Goal: Information Seeking & Learning: Learn about a topic

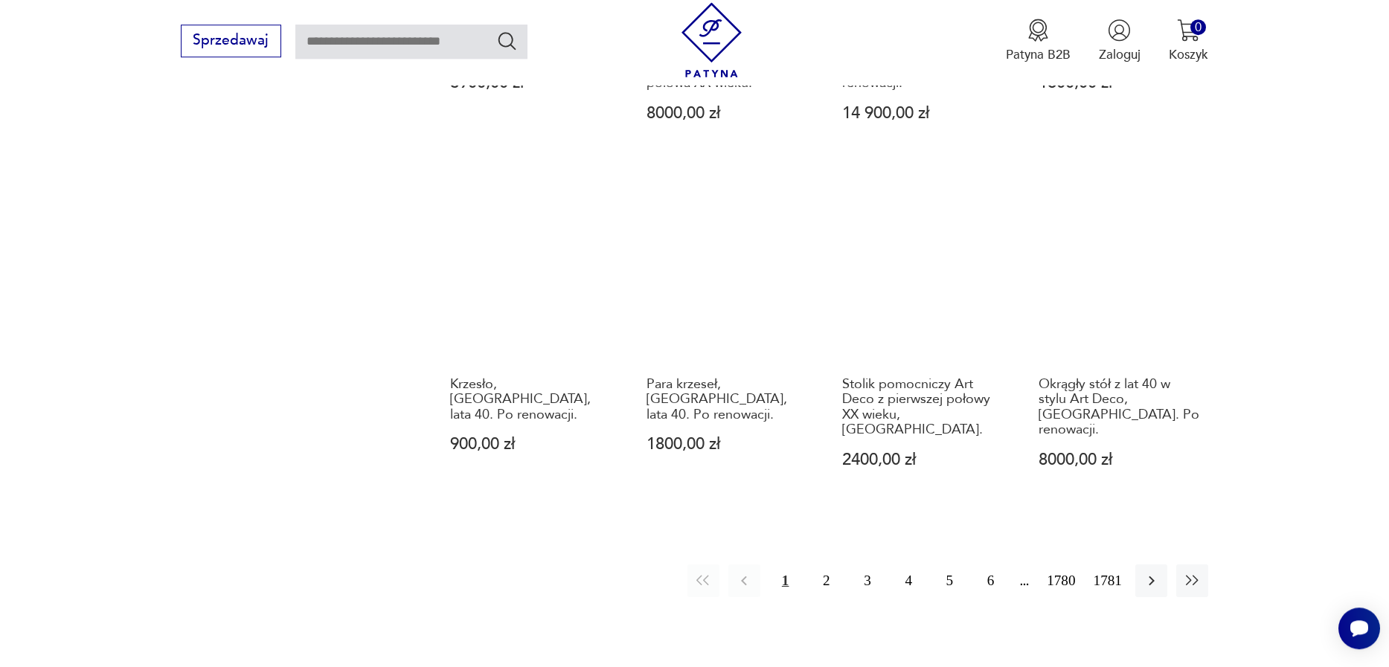
scroll to position [1460, 0]
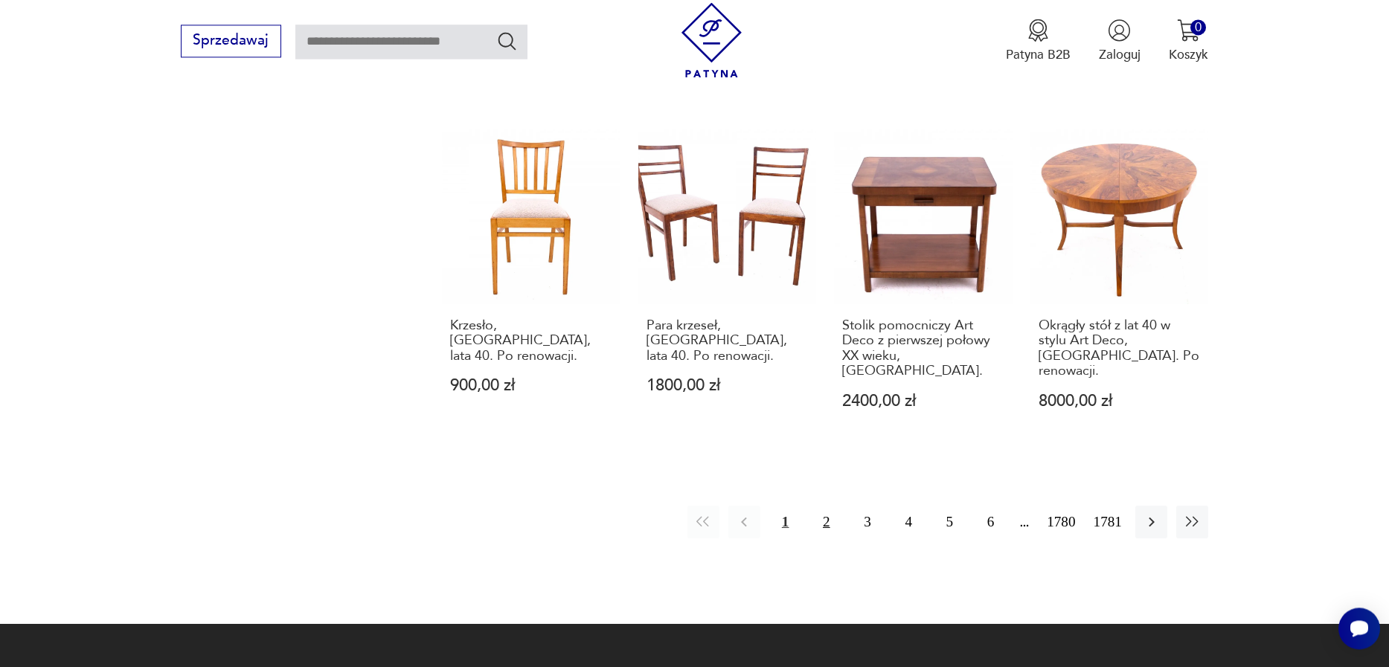
click at [815, 506] on button "2" at bounding box center [826, 522] width 32 height 32
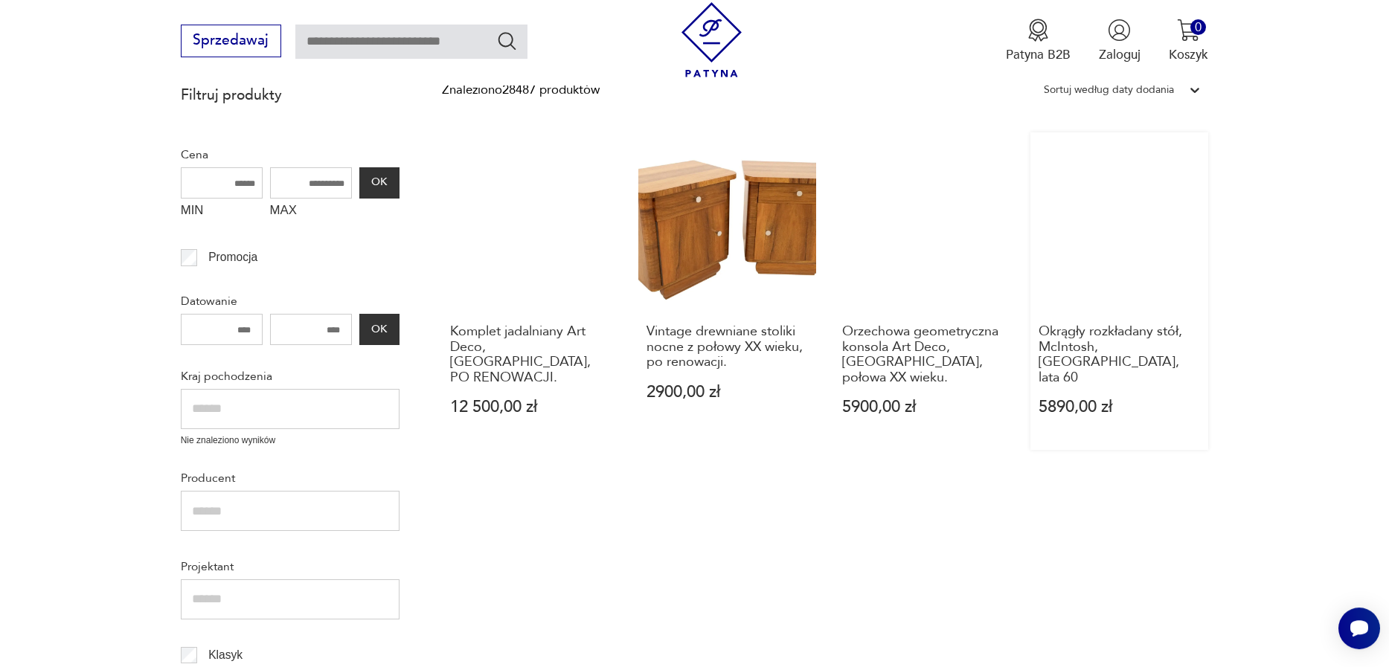
scroll to position [507, 0]
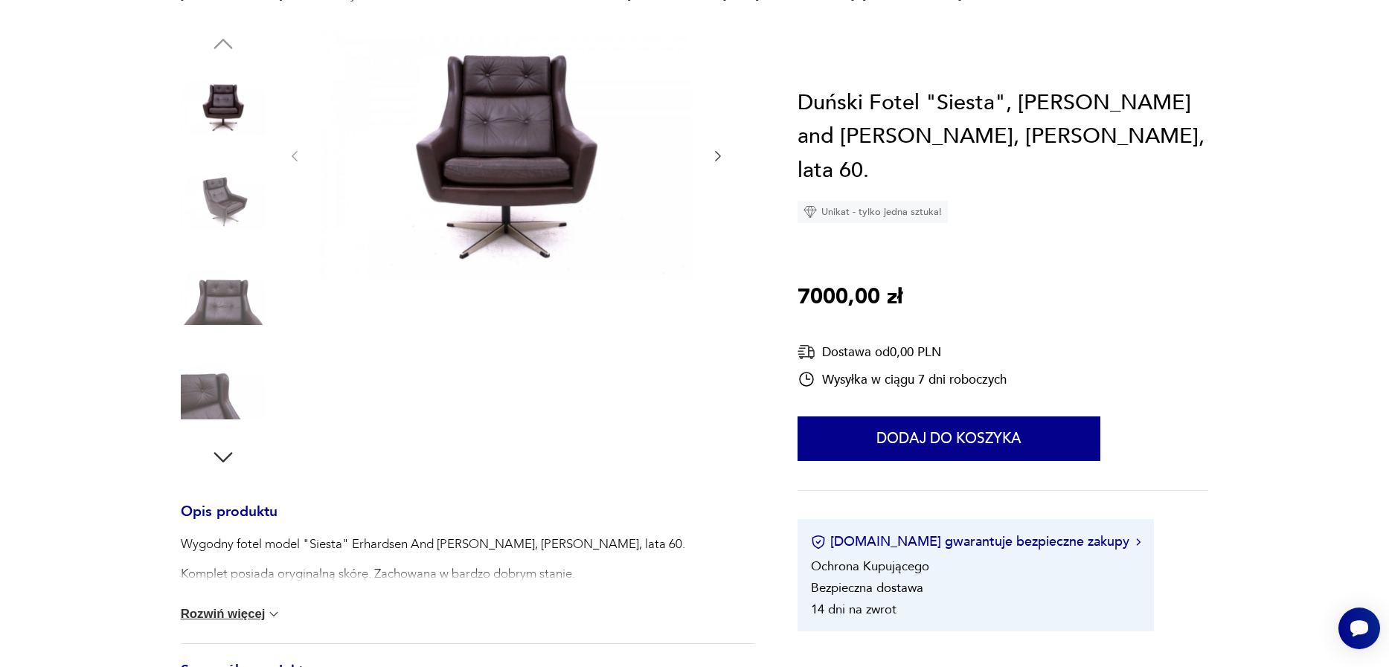
scroll to position [254, 0]
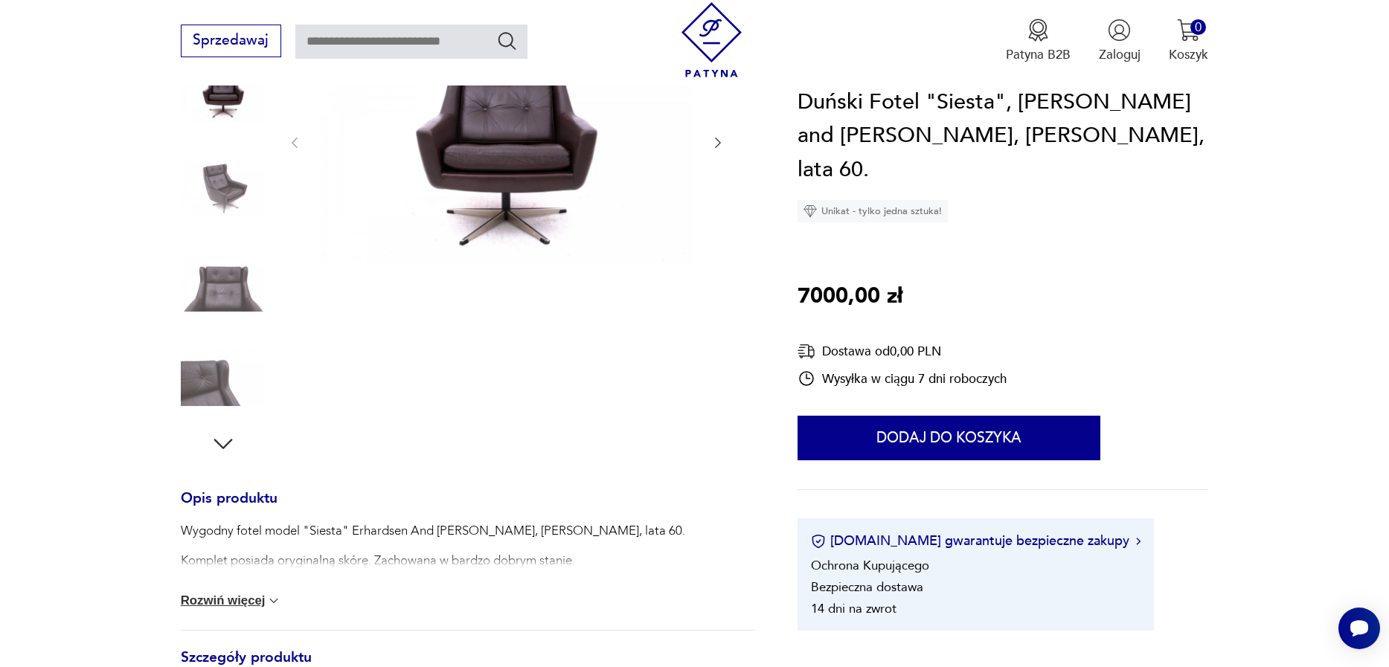
click at [206, 601] on button "Rozwiń więcej" at bounding box center [231, 601] width 101 height 15
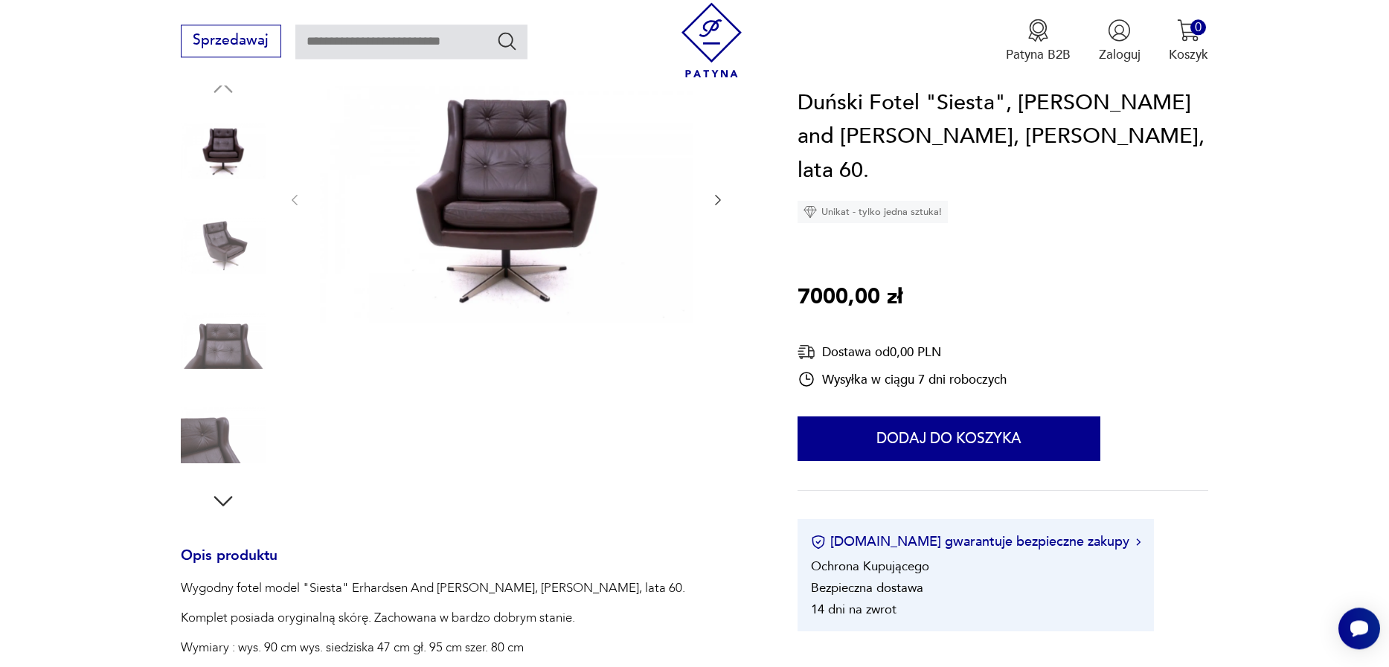
scroll to position [170, 0]
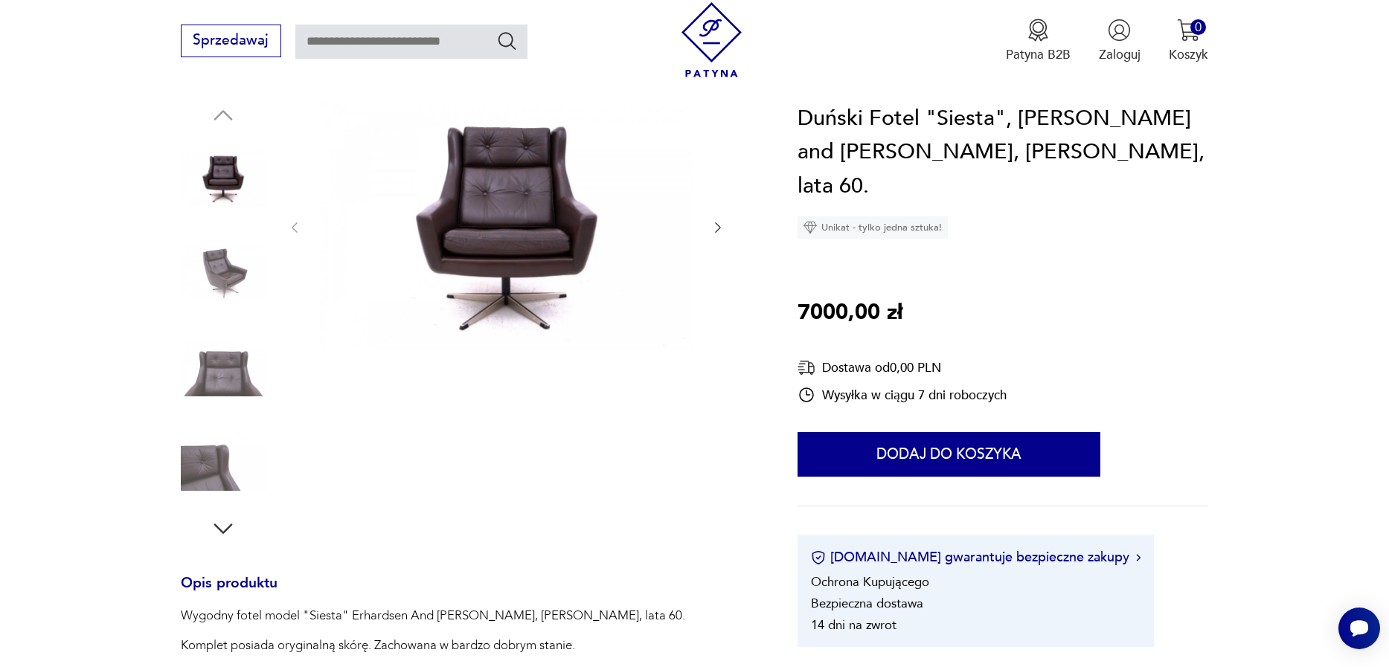
click at [721, 222] on icon "button" at bounding box center [718, 227] width 15 height 15
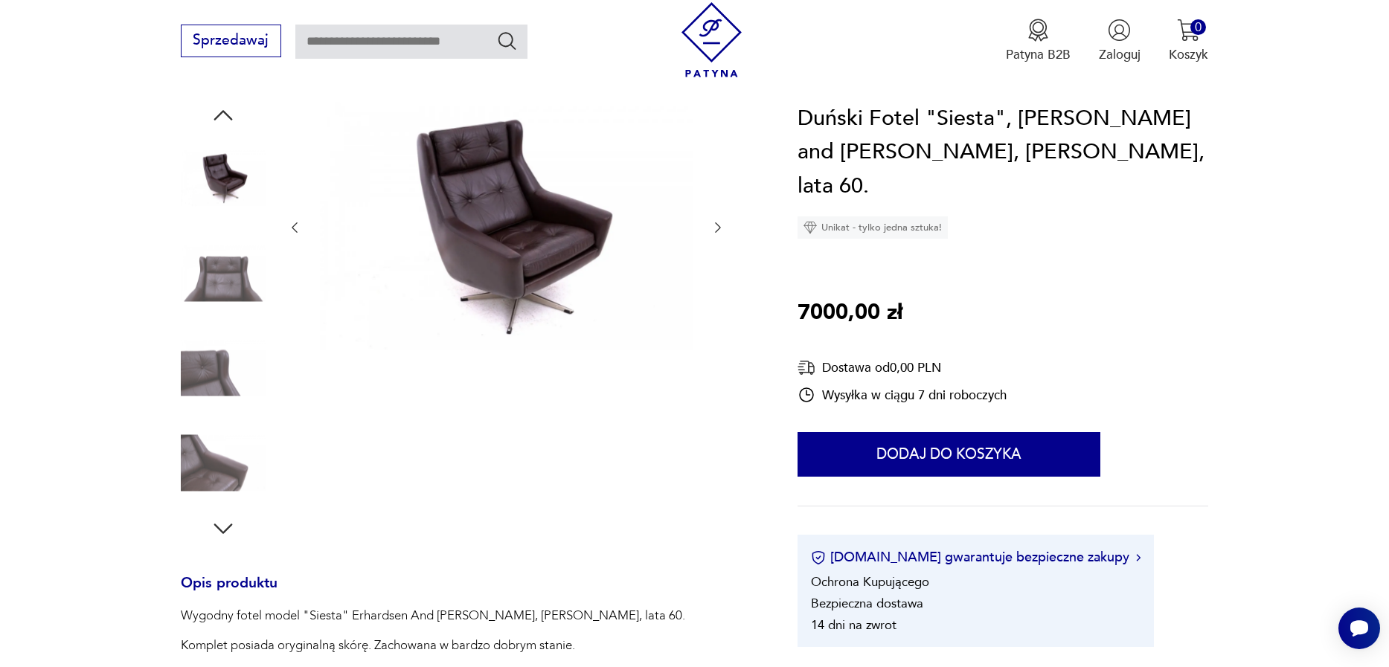
click at [724, 222] on icon "button" at bounding box center [718, 227] width 15 height 15
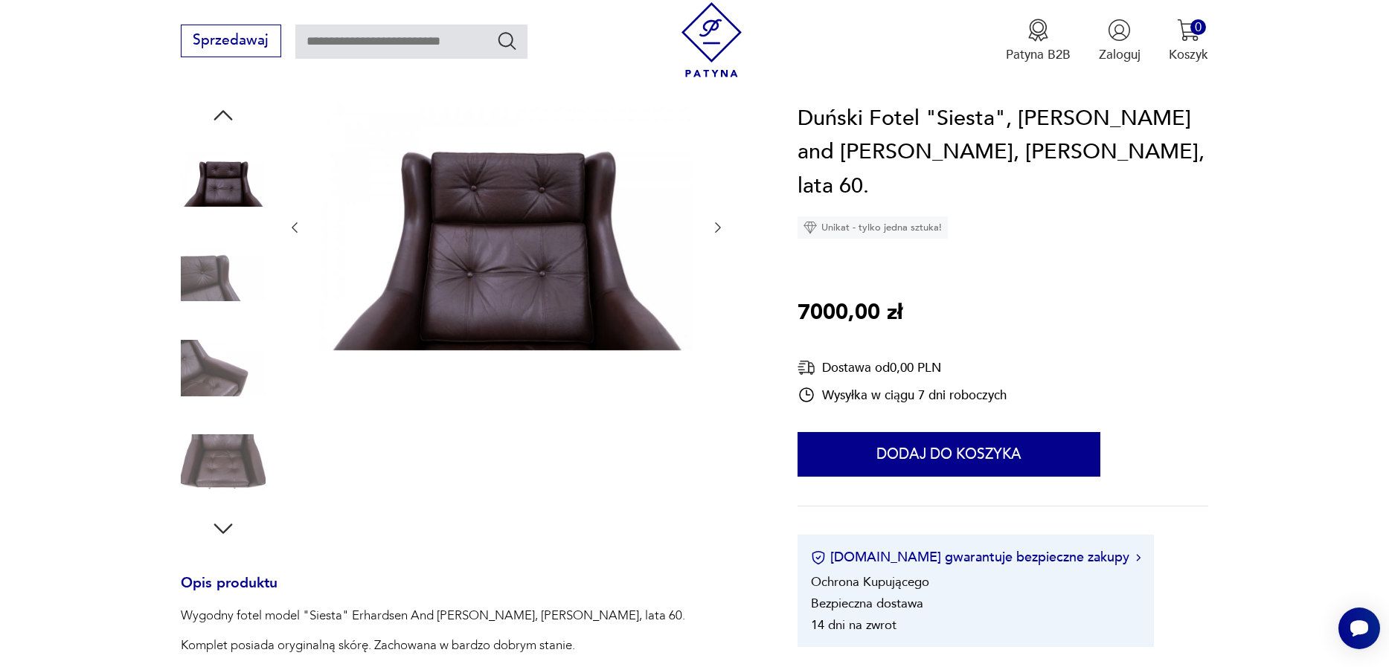
click at [724, 222] on icon "button" at bounding box center [718, 227] width 15 height 15
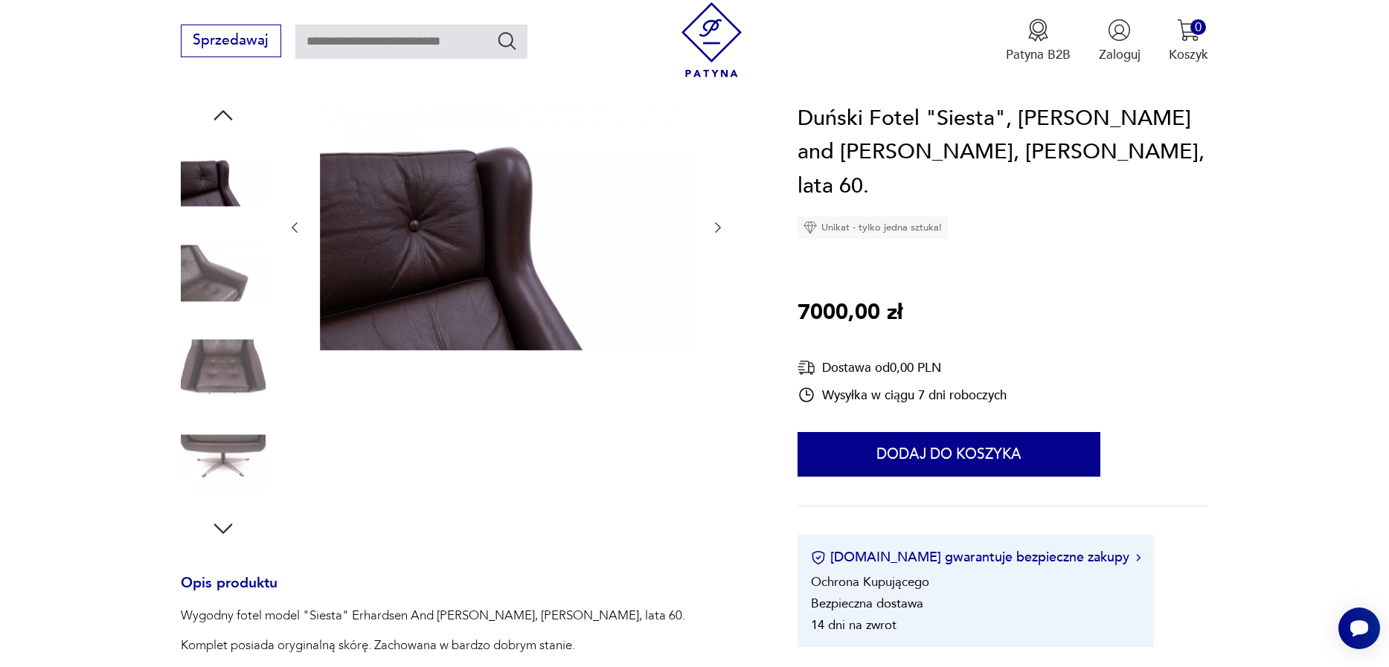
click at [724, 222] on icon "button" at bounding box center [718, 227] width 15 height 15
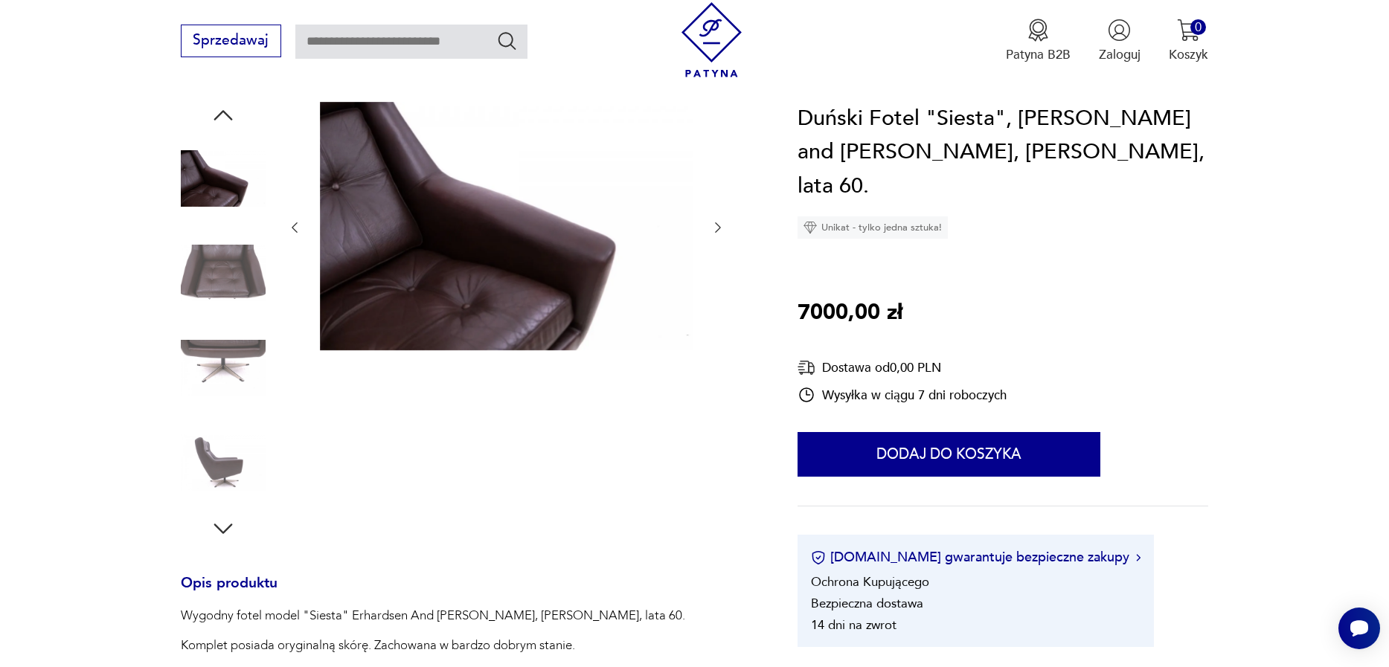
click at [724, 222] on icon "button" at bounding box center [718, 227] width 15 height 15
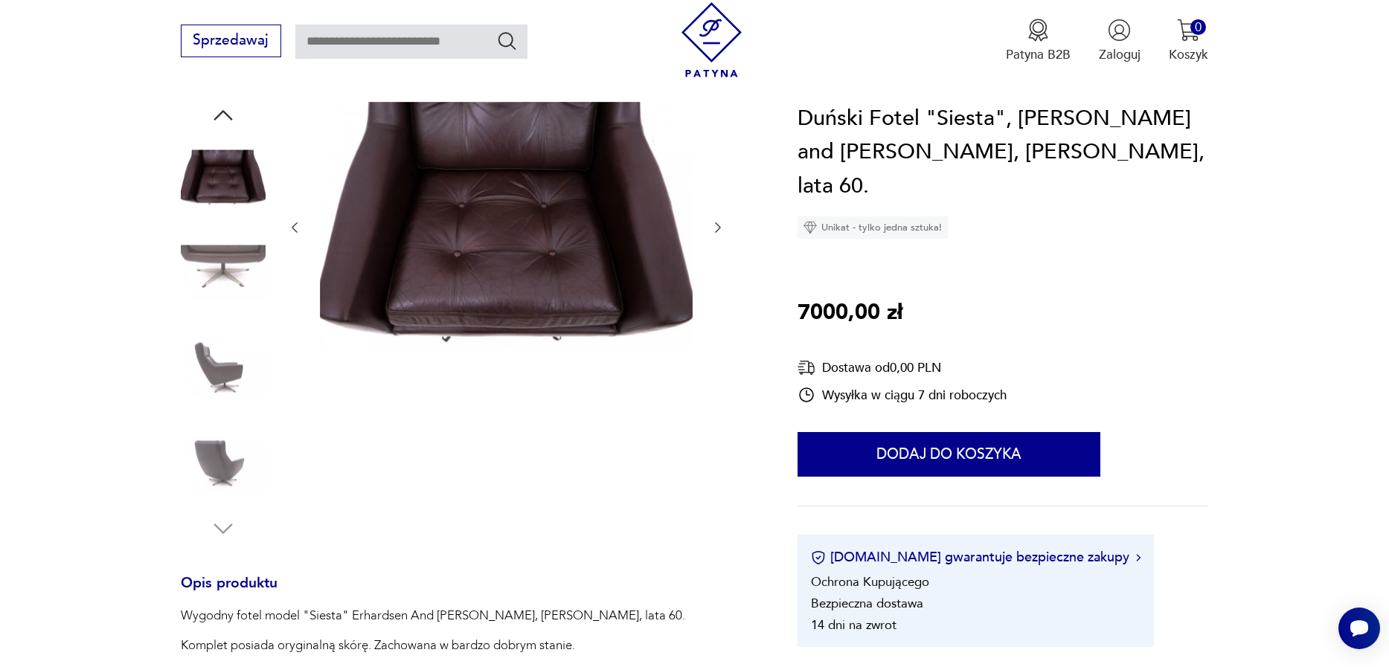
click at [724, 222] on icon "button" at bounding box center [718, 227] width 15 height 15
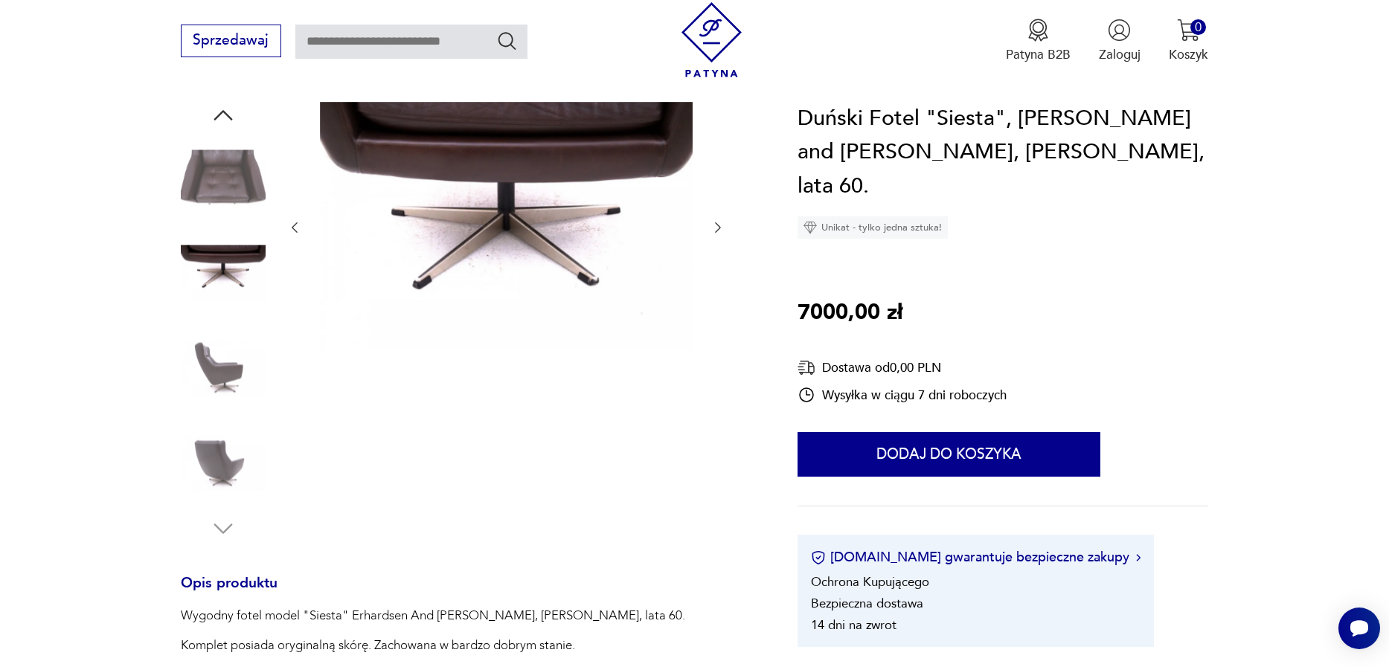
click at [724, 222] on icon "button" at bounding box center [718, 227] width 15 height 15
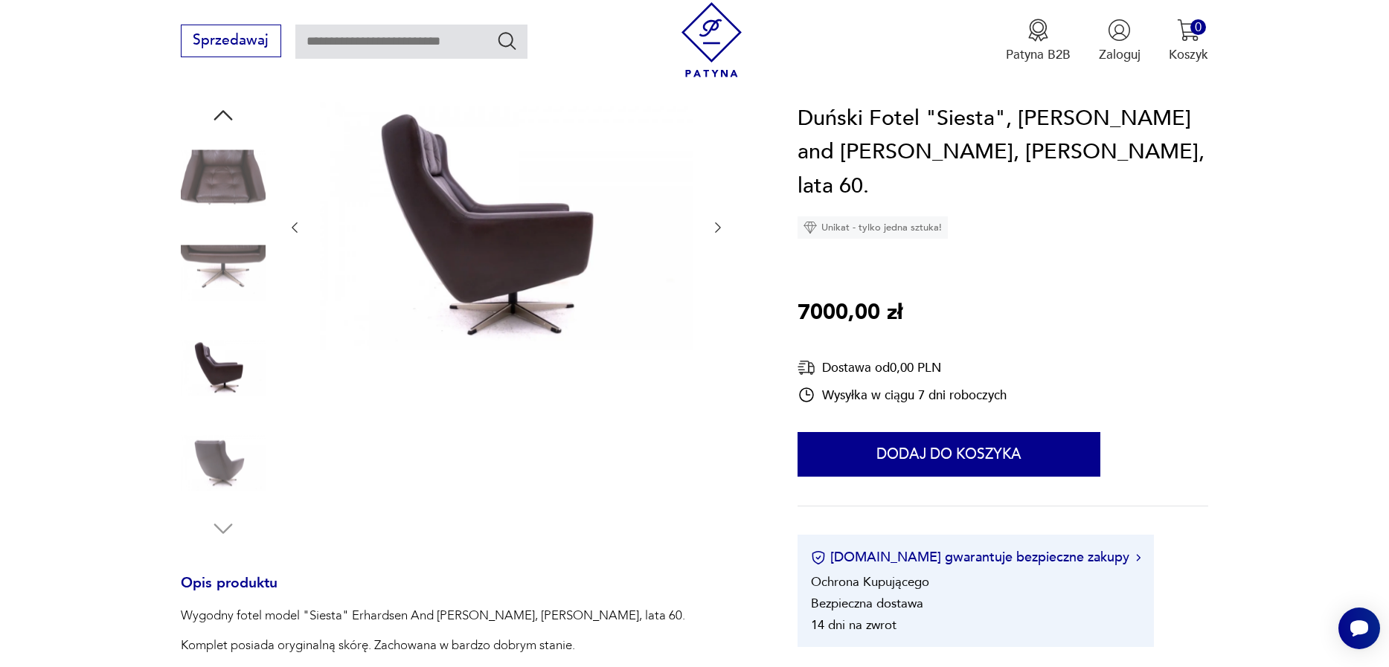
click at [724, 222] on icon "button" at bounding box center [718, 227] width 15 height 15
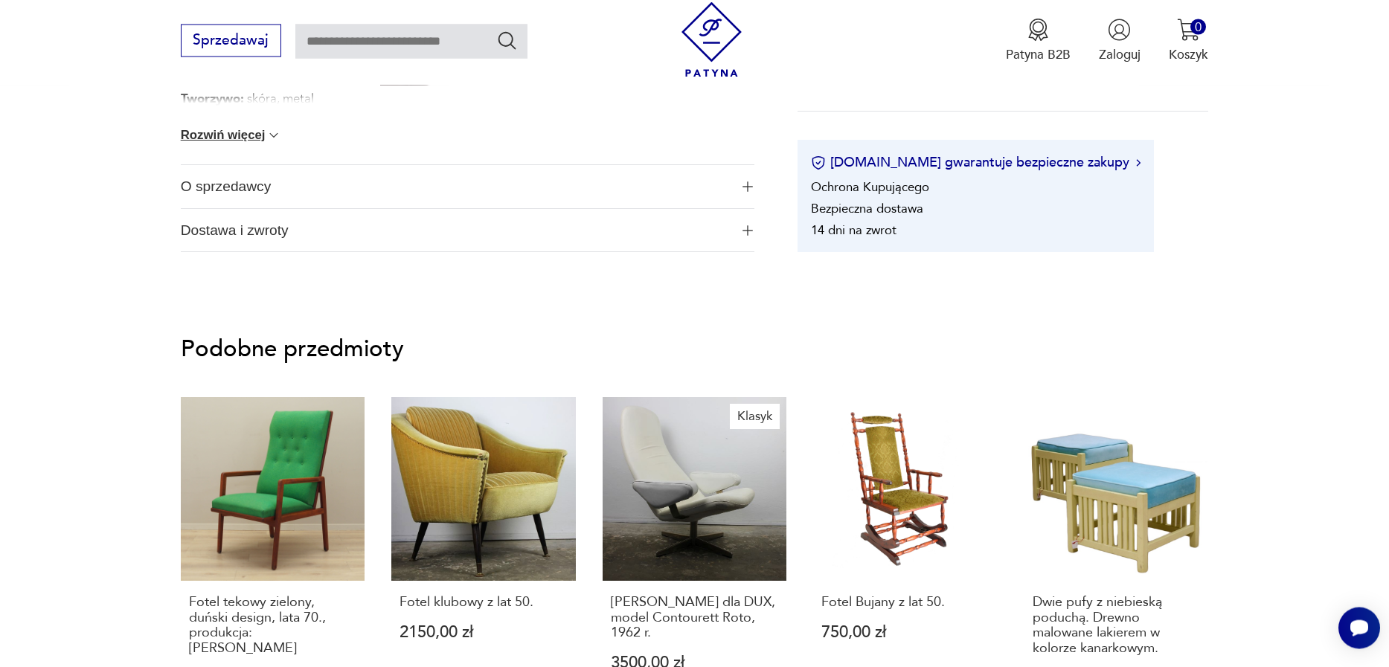
scroll to position [1018, 0]
